Goal: Information Seeking & Learning: Learn about a topic

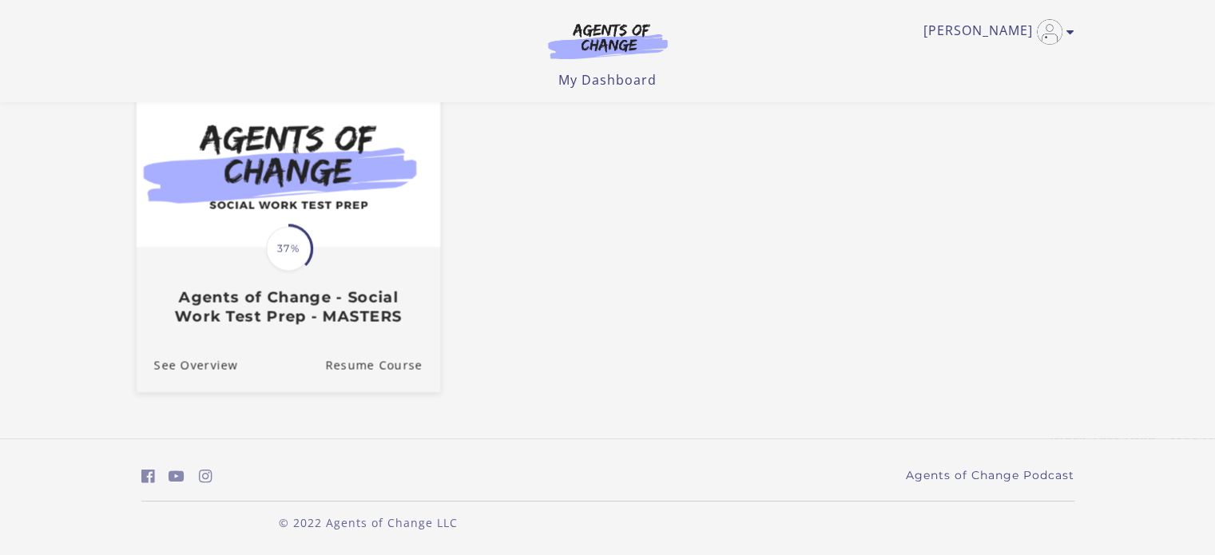
click at [332, 204] on img at bounding box center [287, 166] width 303 height 164
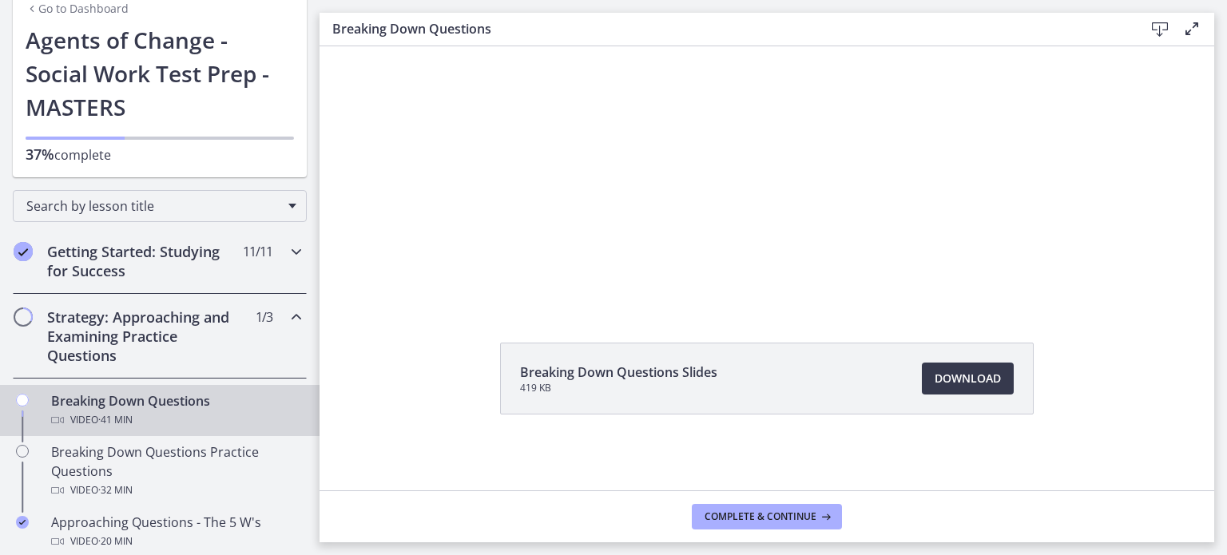
scroll to position [160, 0]
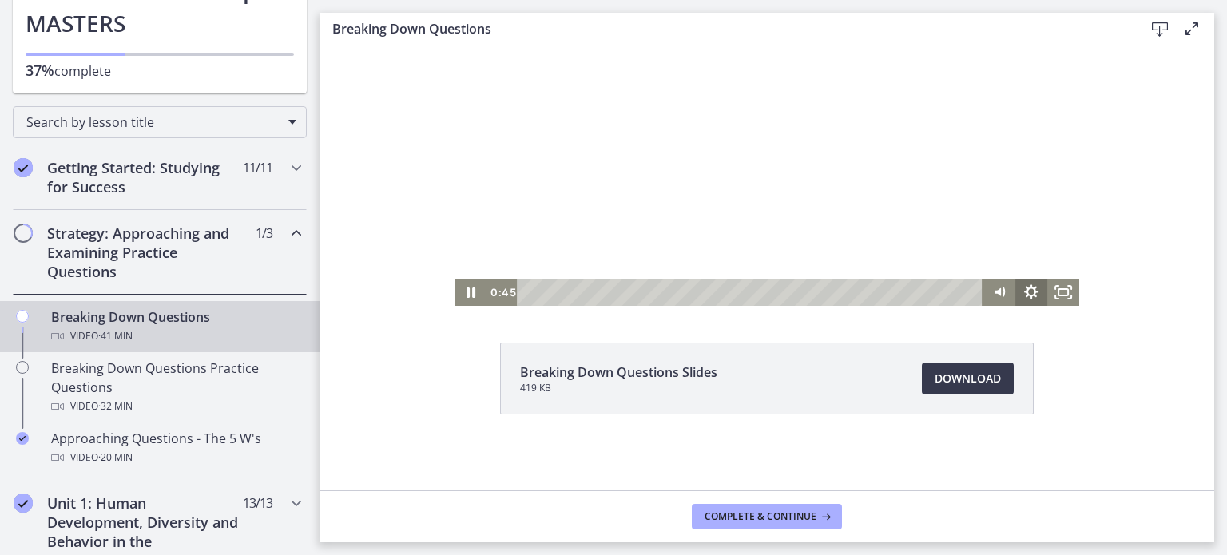
click at [1029, 293] on icon "Show settings menu" at bounding box center [1031, 291] width 14 height 14
click at [1029, 293] on icon "Hide settings menu" at bounding box center [1031, 291] width 14 height 14
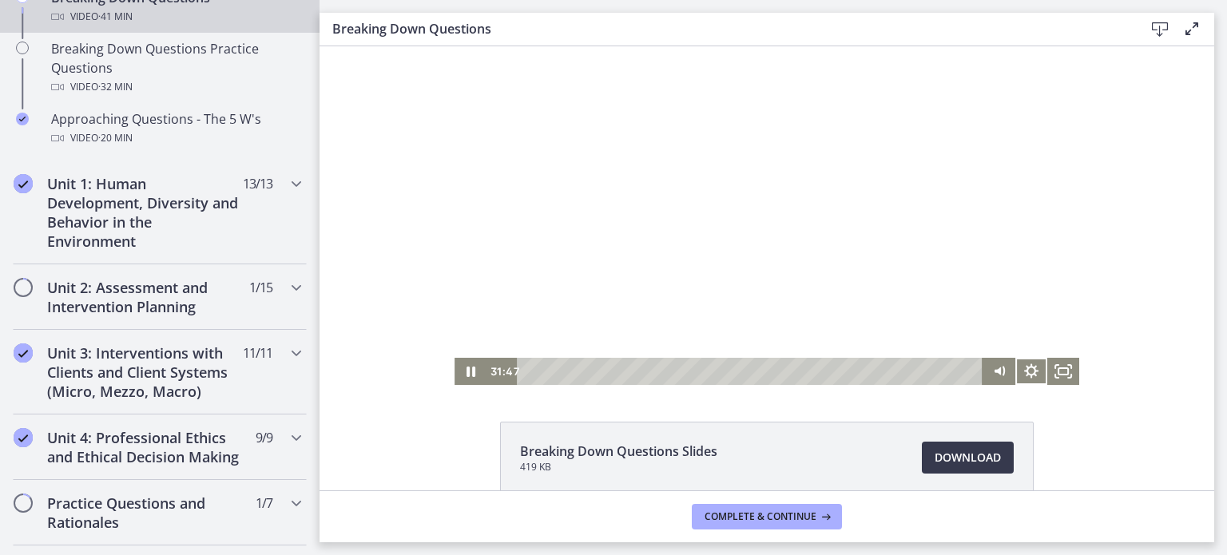
scroll to position [0, 0]
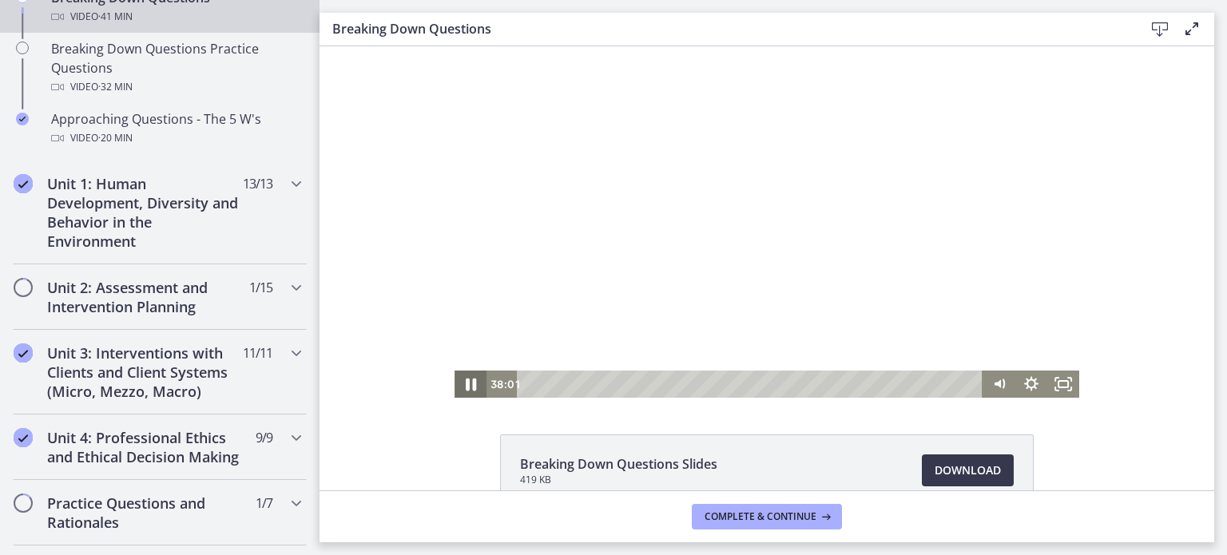
click at [466, 383] on icon "Pause" at bounding box center [471, 385] width 10 height 13
